Goal: Find contact information: Find contact information

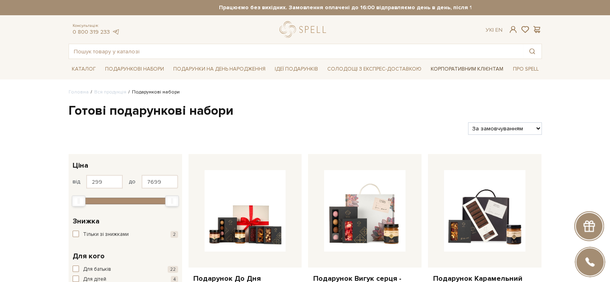
click at [451, 64] on link "Корпоративним клієнтам" at bounding box center [467, 69] width 79 height 14
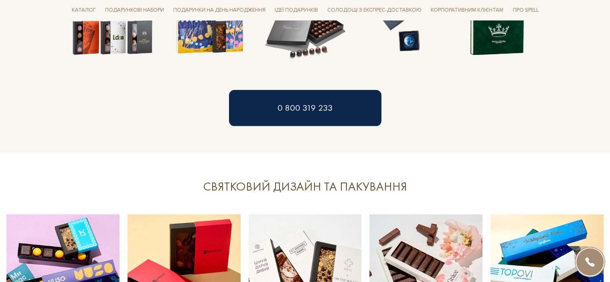
scroll to position [883, 0]
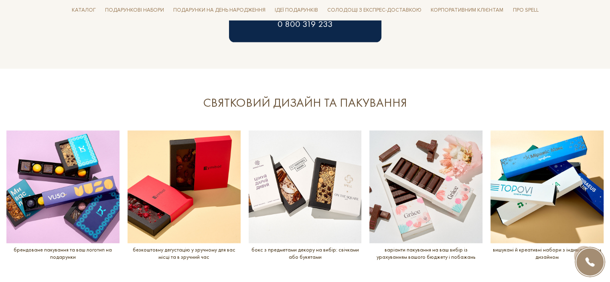
click at [537, 71] on section "СВЯТКОВИЙ ДИЗАЙН ТА ПАКУВАННЯ slide 6 to 10 of 5 брендоване пакування та ваш ло…" at bounding box center [305, 191] width 610 height 244
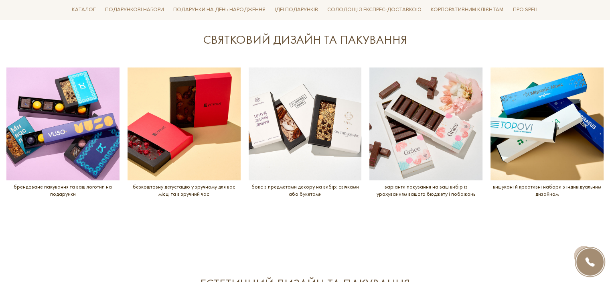
scroll to position [923, 0]
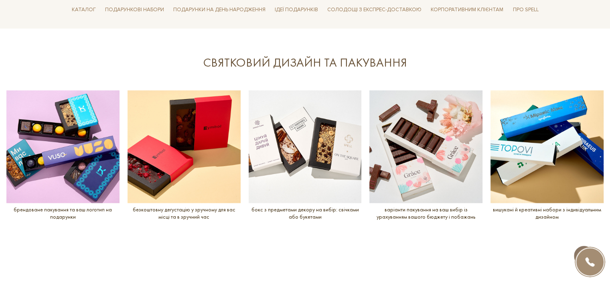
click at [591, 251] on span at bounding box center [584, 255] width 14 height 9
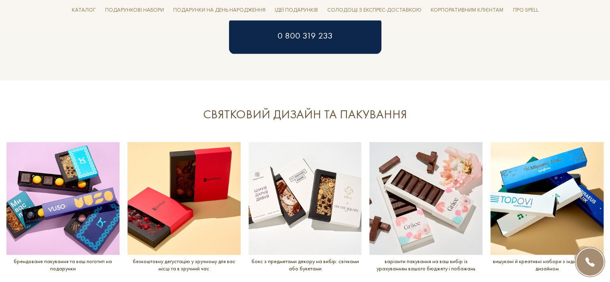
scroll to position [763, 0]
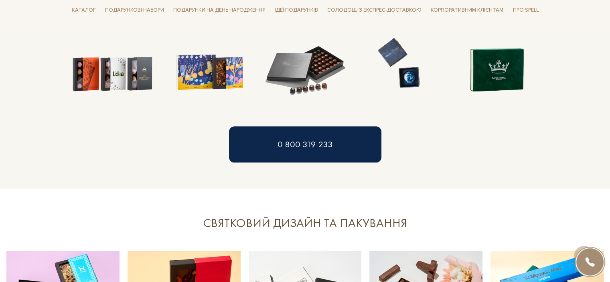
click at [497, 72] on img at bounding box center [498, 63] width 88 height 88
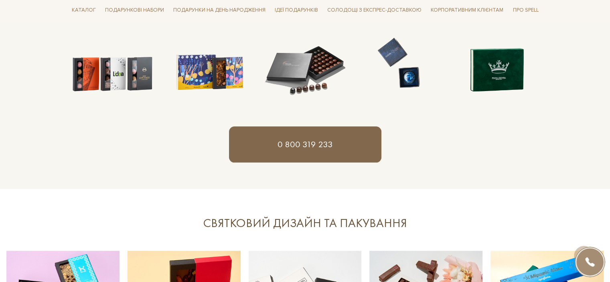
click at [339, 130] on link "0 800 319 233" at bounding box center [305, 144] width 153 height 36
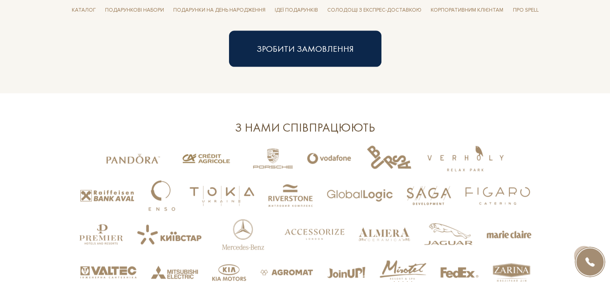
scroll to position [1766, 0]
